Goal: Information Seeking & Learning: Learn about a topic

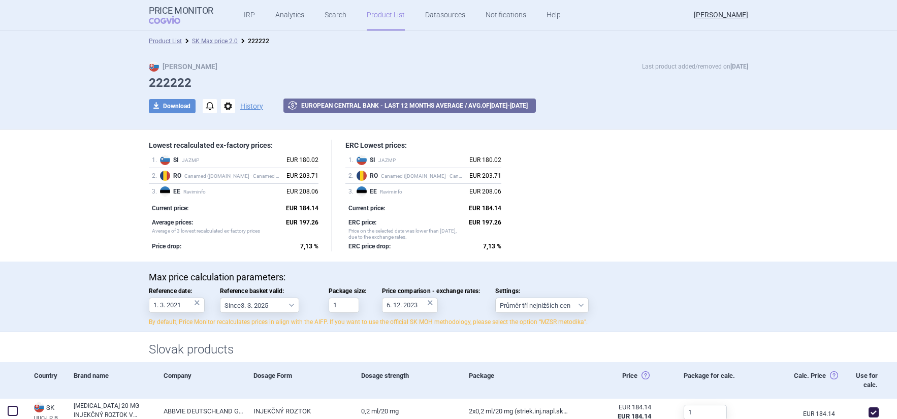
select select "2022-12-01"
click at [629, 65] on div "Max Price Last product added/removed on 23 Feb" at bounding box center [448, 66] width 599 height 10
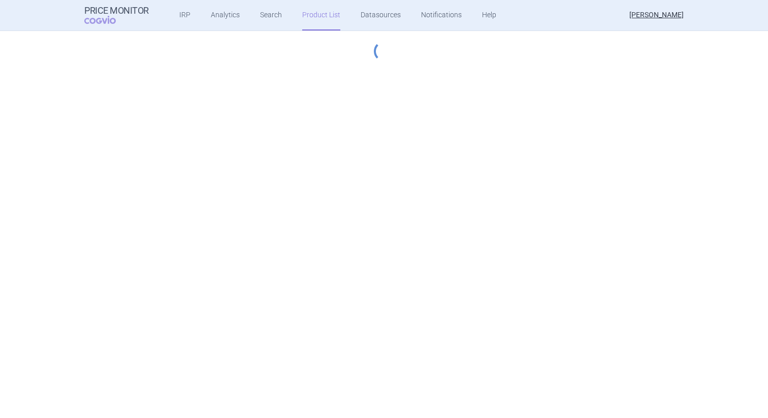
select select "2022-12-01"
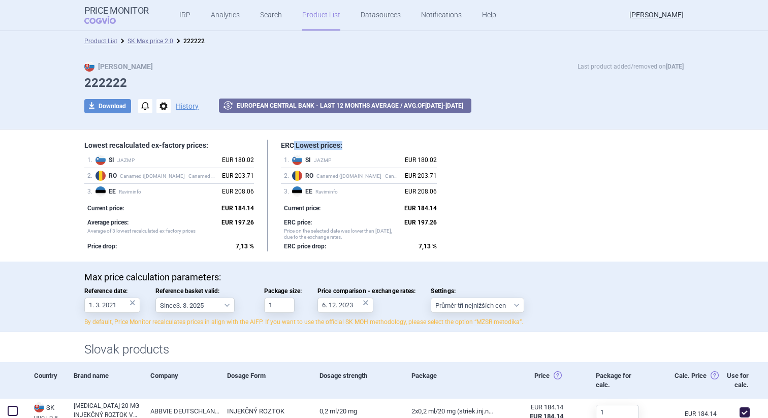
drag, startPoint x: 293, startPoint y: 146, endPoint x: 401, endPoint y: 146, distance: 108.2
click at [401, 146] on h1 "ERC Lowest prices:" at bounding box center [359, 145] width 156 height 9
drag, startPoint x: 150, startPoint y: 147, endPoint x: 196, endPoint y: 146, distance: 45.2
click at [196, 146] on h1 "Lowest recalculated ex-factory prices:" at bounding box center [169, 145] width 170 height 9
click at [207, 146] on h1 "Lowest recalculated ex-factory prices:" at bounding box center [169, 145] width 170 height 9
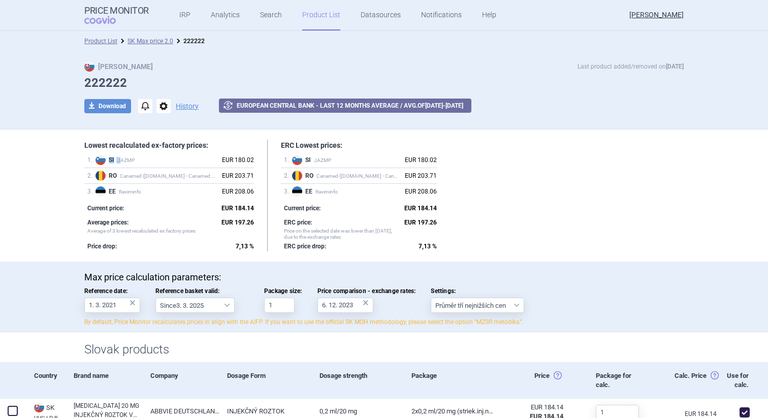
drag, startPoint x: 108, startPoint y: 159, endPoint x: 123, endPoint y: 159, distance: 15.2
click at [123, 159] on span "SI JAZMP" at bounding box center [163, 160] width 108 height 7
drag, startPoint x: 223, startPoint y: 156, endPoint x: 267, endPoint y: 157, distance: 44.2
click at [267, 157] on div "Lowest recalculated ex-factory prices: 1 . SI JAZMP EUR 180.02 2 . RO Canamed (…" at bounding box center [383, 196] width 599 height 112
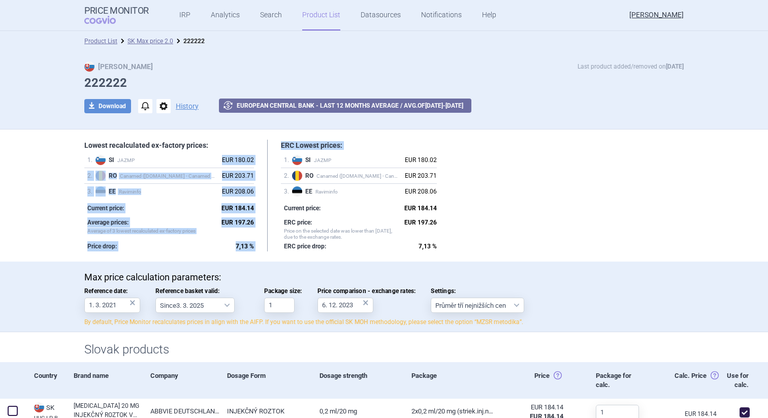
click at [213, 216] on div "Average prices: Average of 3 lowest recalculated ex-factory prices EUR 197.26" at bounding box center [169, 226] width 170 height 27
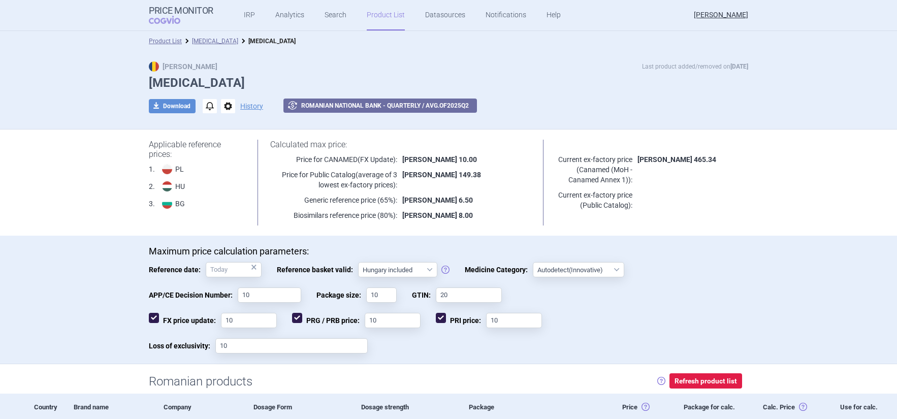
select select "hungary-included"
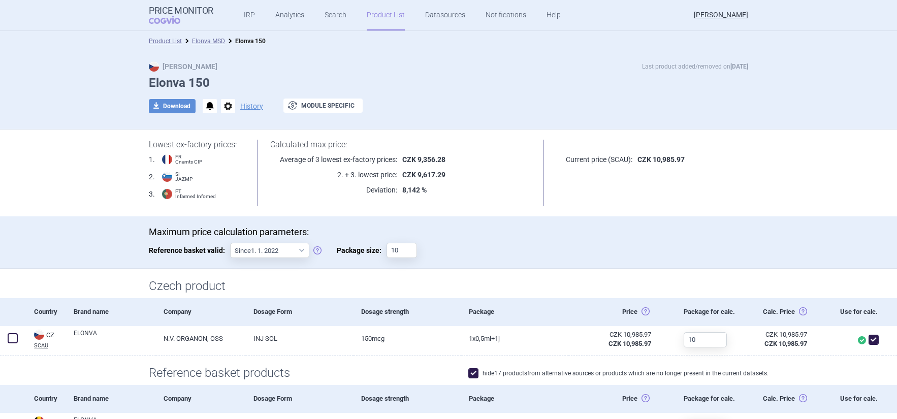
click at [443, 109] on div "download Download notifications options History exchange Module specific" at bounding box center [448, 106] width 599 height 15
